Goal: Information Seeking & Learning: Learn about a topic

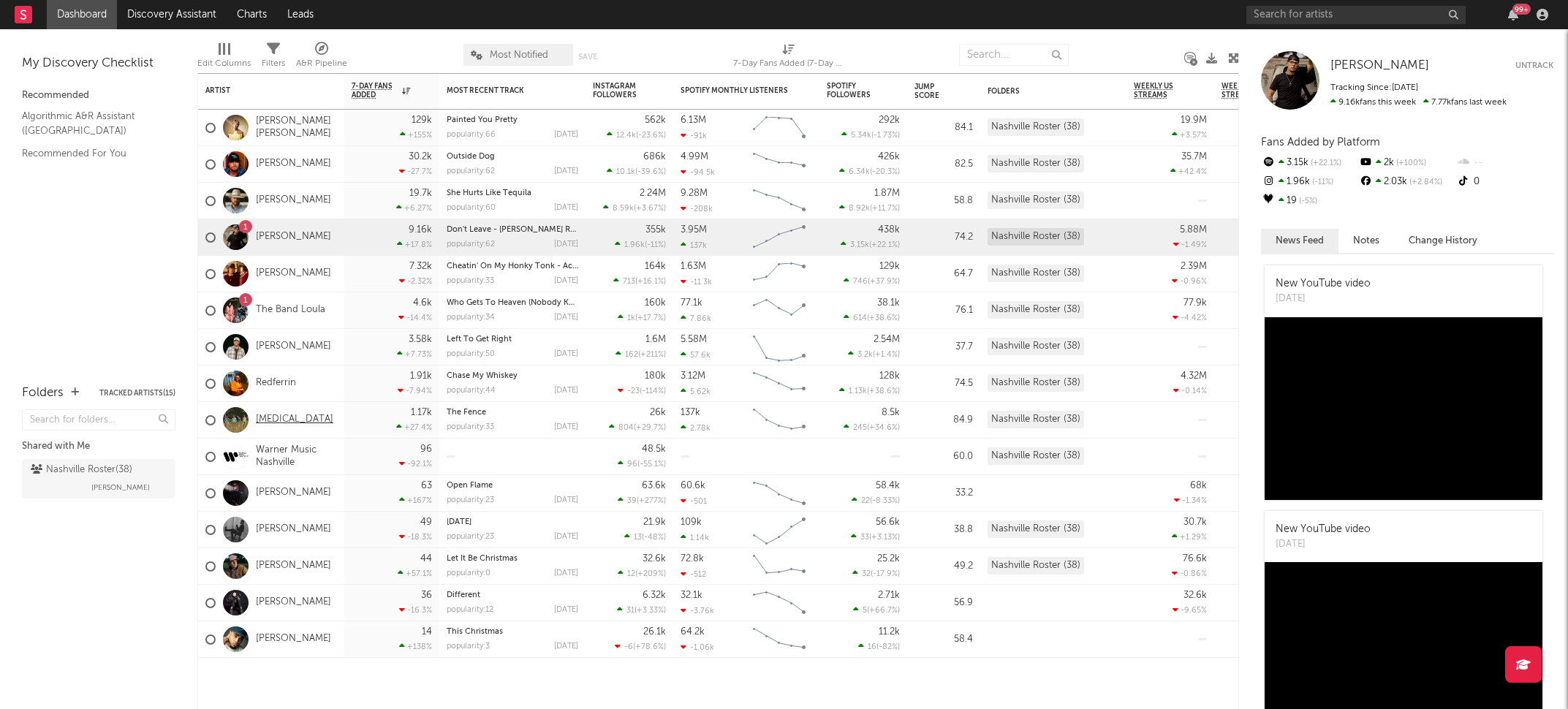
click at [287, 415] on link "[MEDICAL_DATA]" at bounding box center [294, 420] width 78 height 13
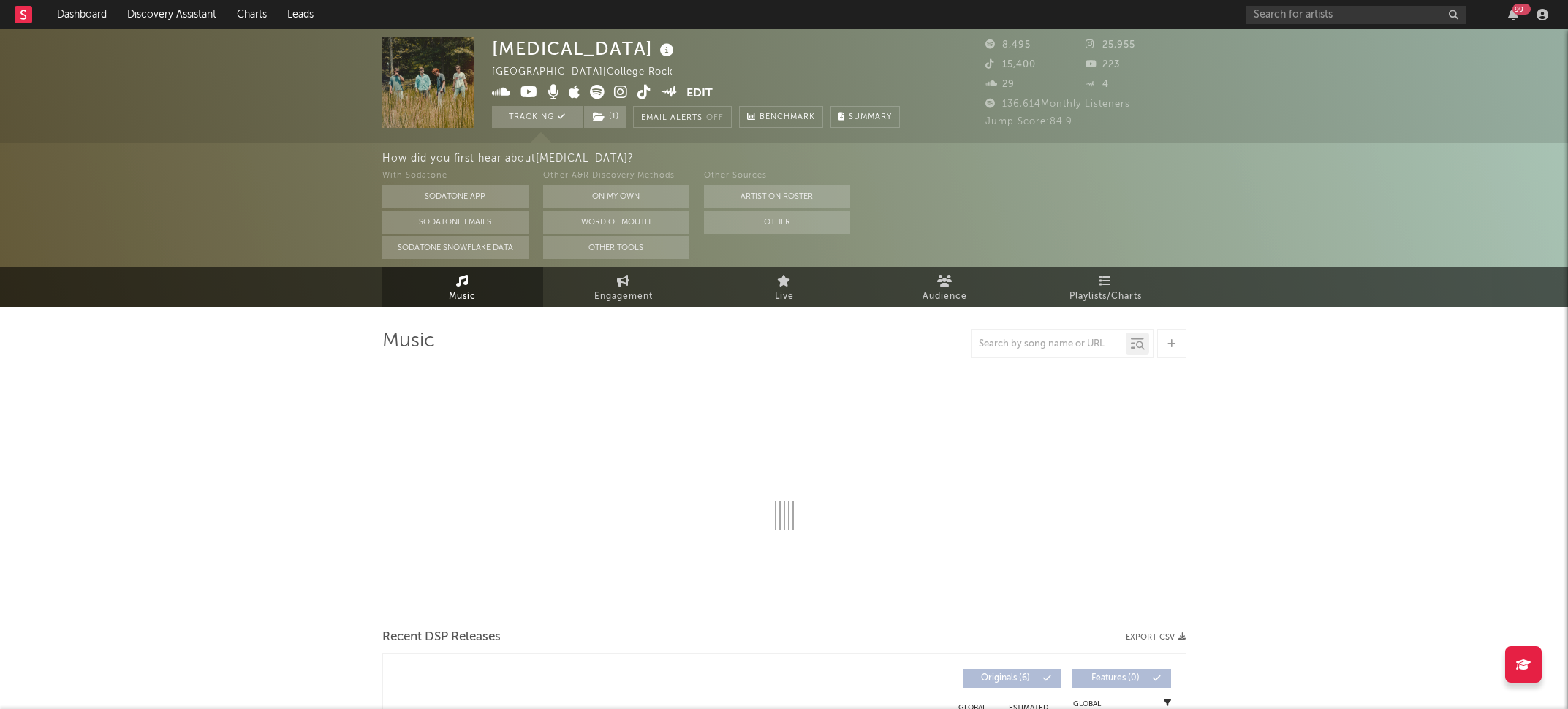
select select "6m"
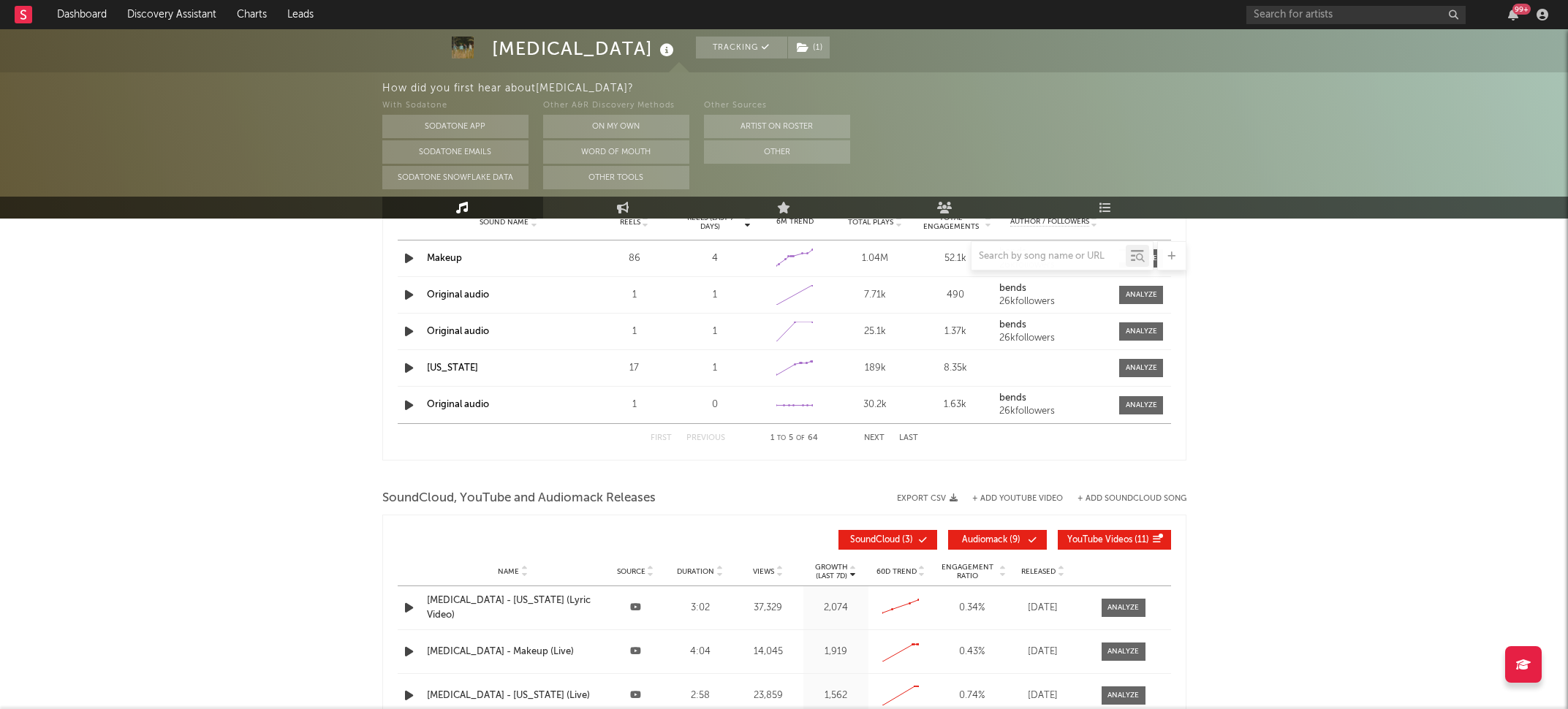
scroll to position [1511, 0]
